Goal: Find specific page/section

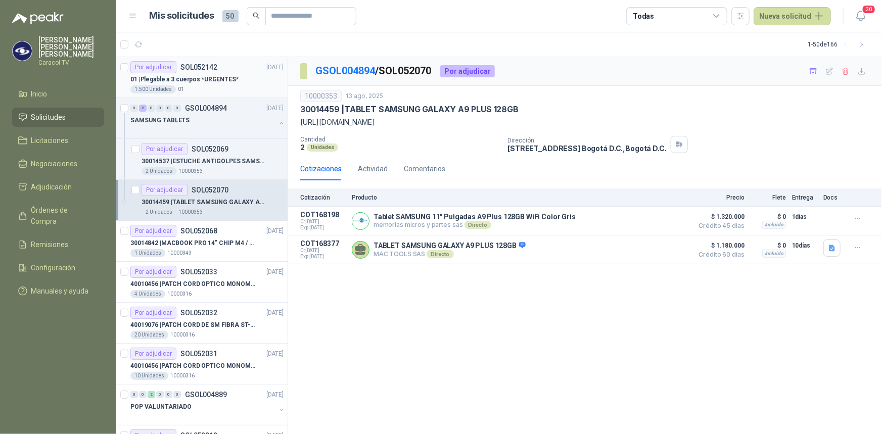
click at [204, 76] on p "01 | Plegable a 3 cuerpos *URGENTES*" at bounding box center [184, 80] width 108 height 10
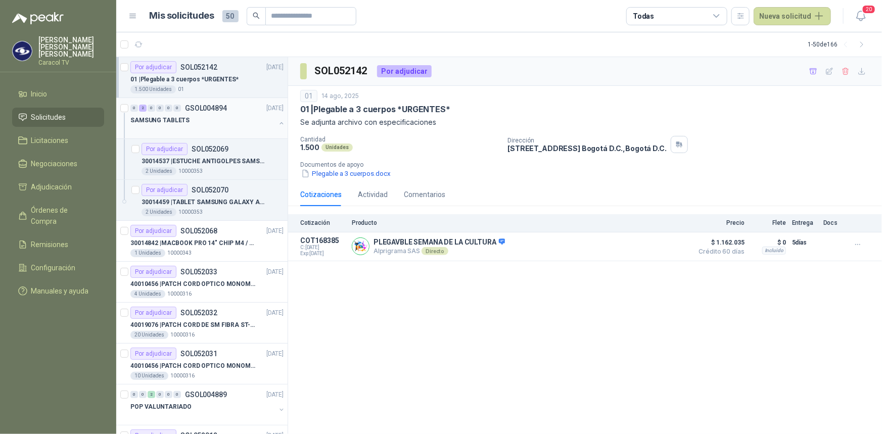
click at [181, 116] on p "SAMSUNG TABLETS" at bounding box center [159, 121] width 59 height 10
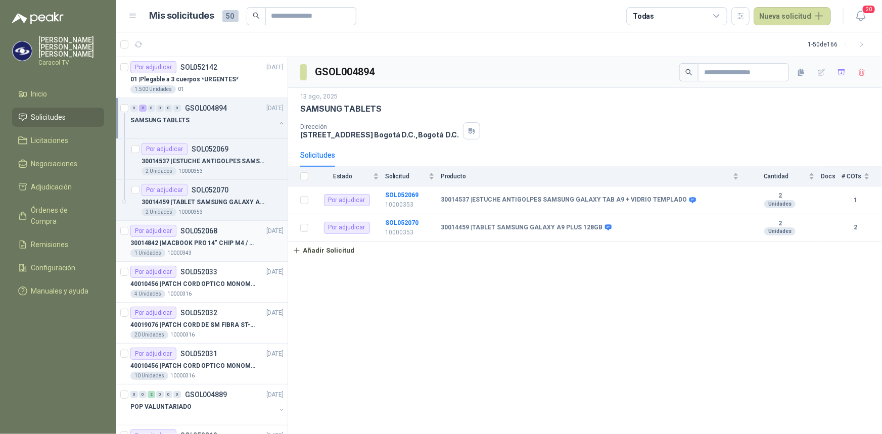
click at [215, 246] on p "30014842 | MACBOOK PRO 14" CHIP M4 / SSD 1TB - 24 GB RAM" at bounding box center [193, 243] width 126 height 10
